Goal: Transaction & Acquisition: Obtain resource

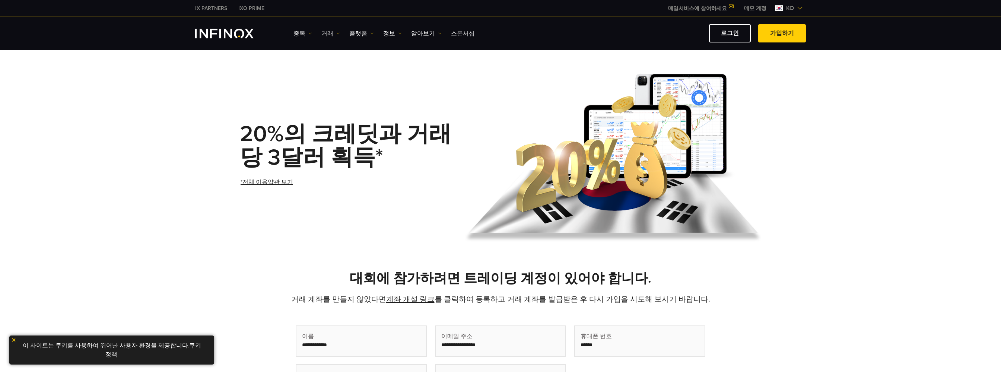
click at [433, 300] on link "계좌 개설 링크" at bounding box center [410, 299] width 48 height 9
click at [239, 34] on img "INFINOX Logo" at bounding box center [224, 34] width 58 height 10
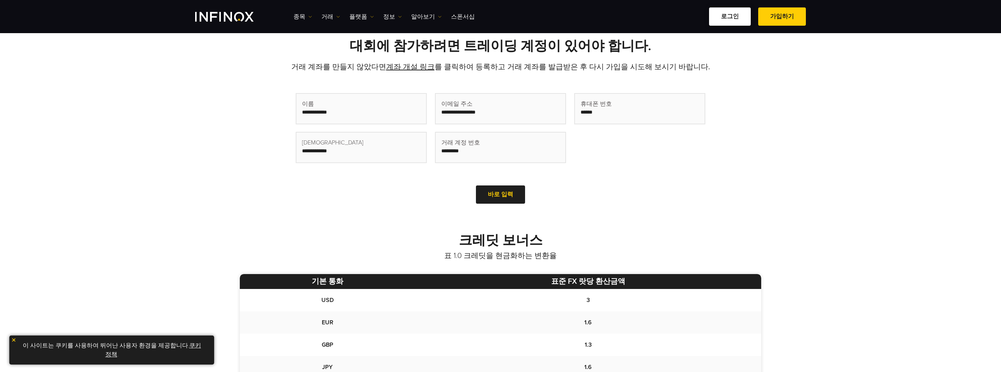
click at [722, 15] on link "로그인" at bounding box center [730, 16] width 42 height 18
